Goal: Check status: Check status

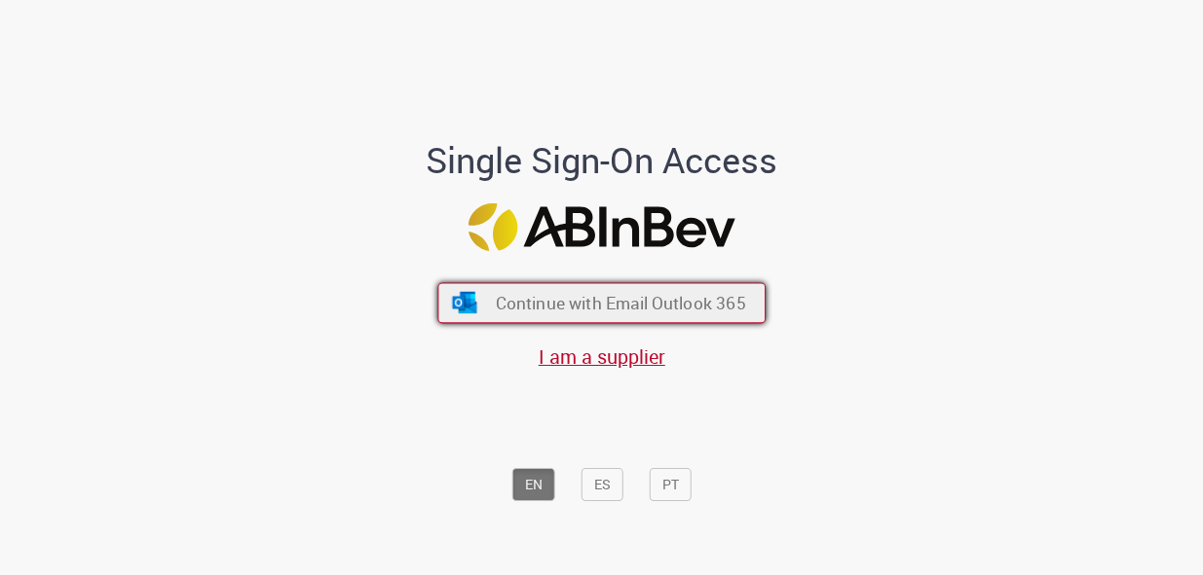
click at [694, 307] on span "Continue with Email Outlook 365" at bounding box center [620, 302] width 250 height 22
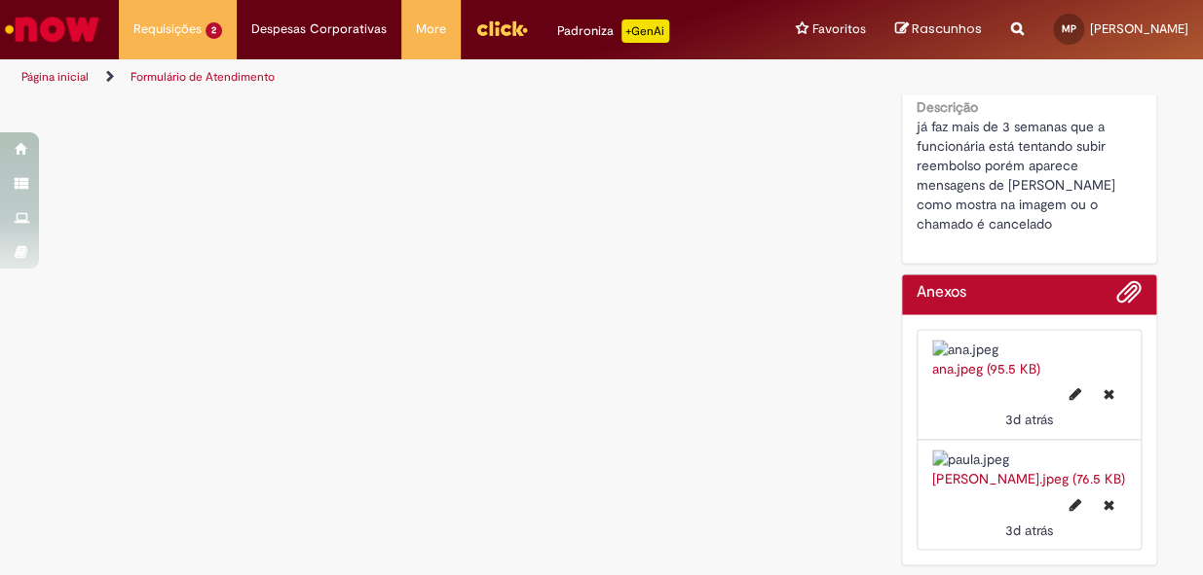
scroll to position [1340, 0]
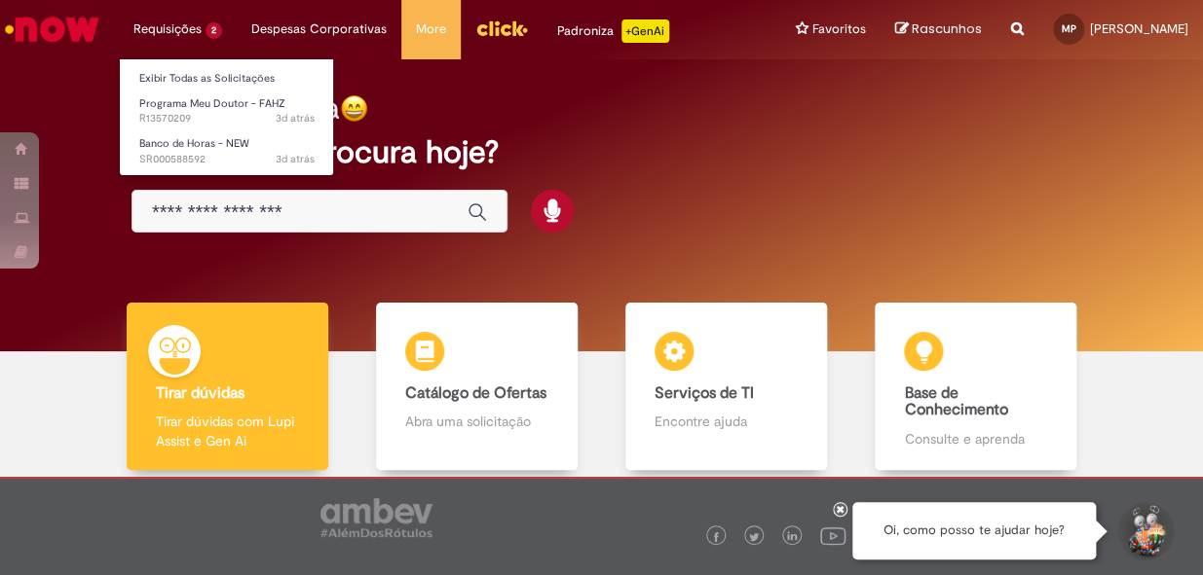
click at [184, 38] on li "Requisições 2 Exibir Todas as Solicitações Programa Meu Doutor - FAHZ 3d atrás …" at bounding box center [178, 29] width 118 height 58
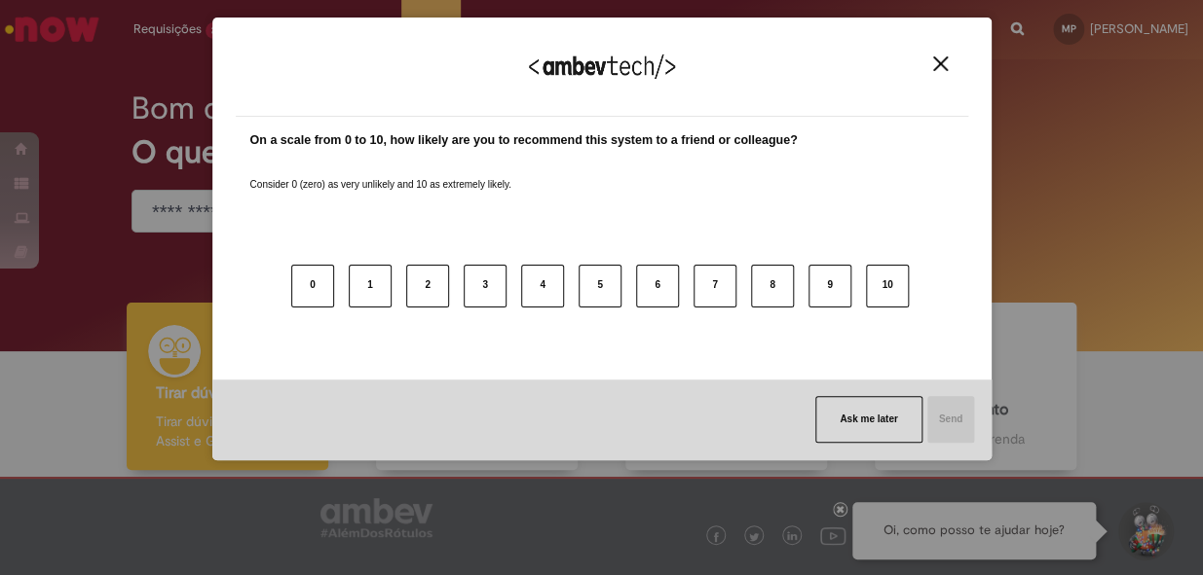
click at [942, 59] on img "Close" at bounding box center [940, 63] width 15 height 15
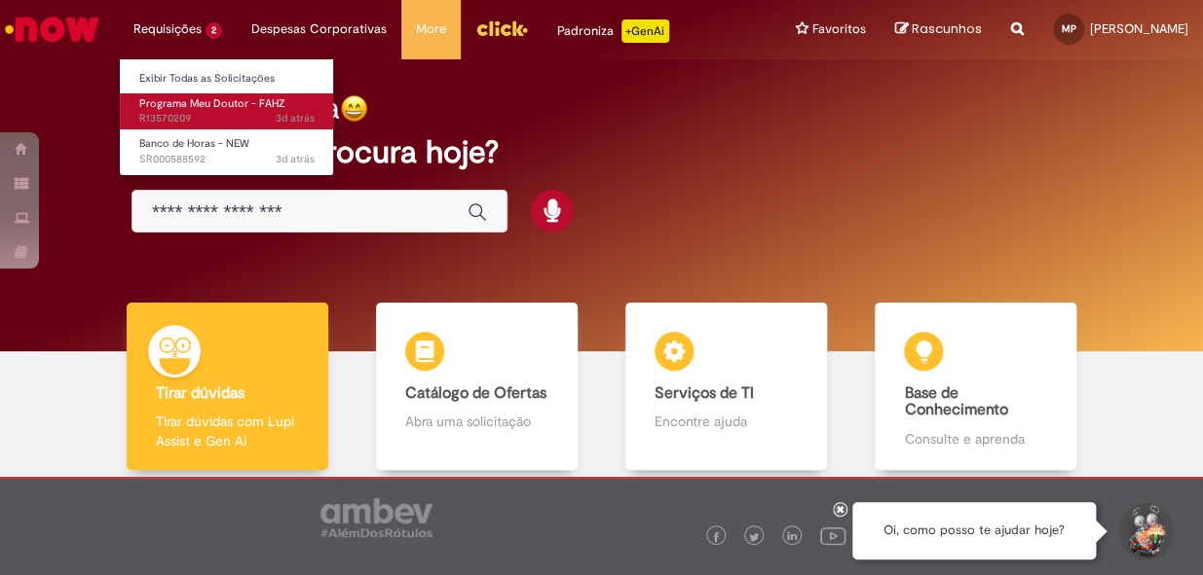
click at [218, 112] on span "3d atrás 3 dias atrás R13570209" at bounding box center [226, 119] width 175 height 16
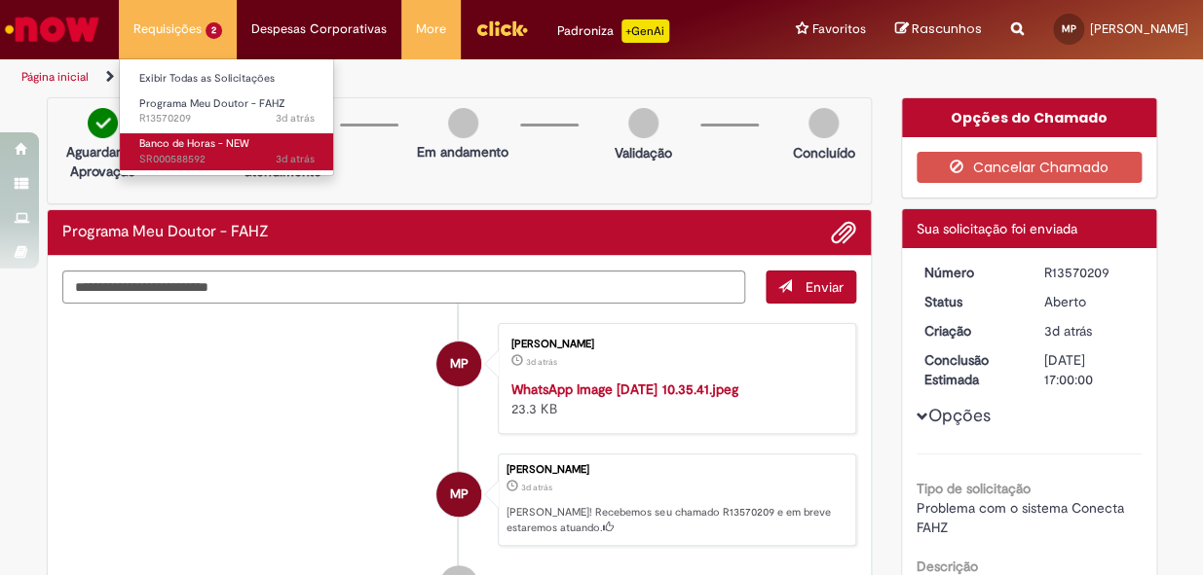
click at [164, 159] on span "3d atrás 3 dias atrás SR000588592" at bounding box center [226, 160] width 175 height 16
